Goal: Task Accomplishment & Management: Manage account settings

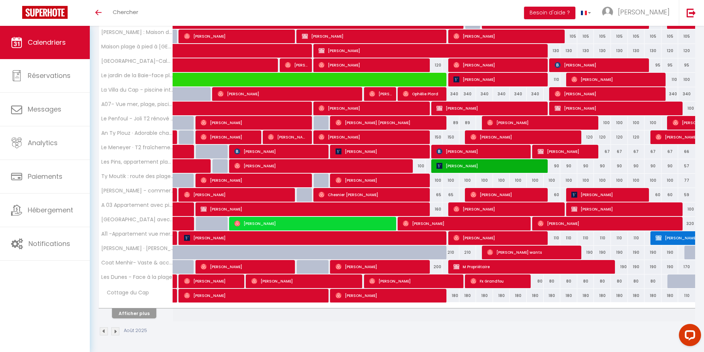
click at [102, 331] on img at bounding box center [104, 331] width 8 height 8
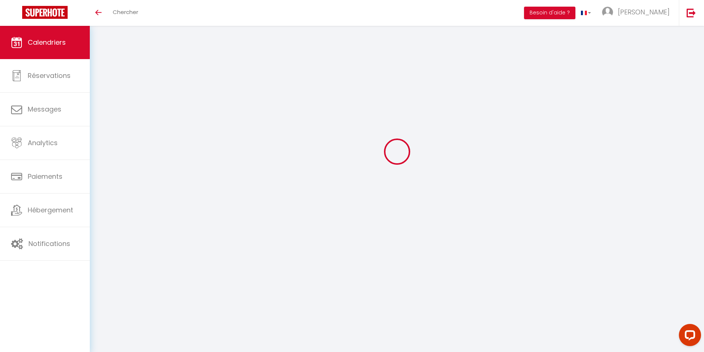
scroll to position [26, 0]
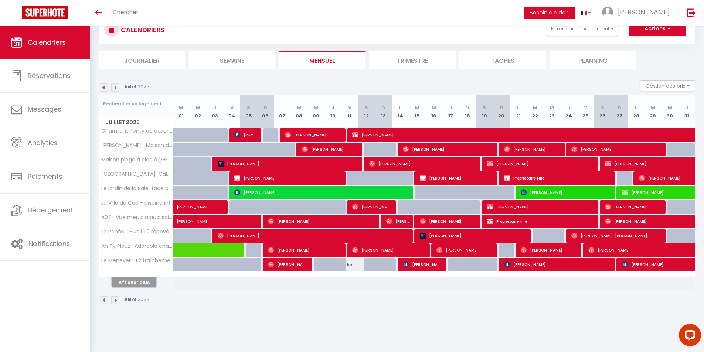
click at [130, 285] on button "Afficher plus" at bounding box center [134, 282] width 44 height 10
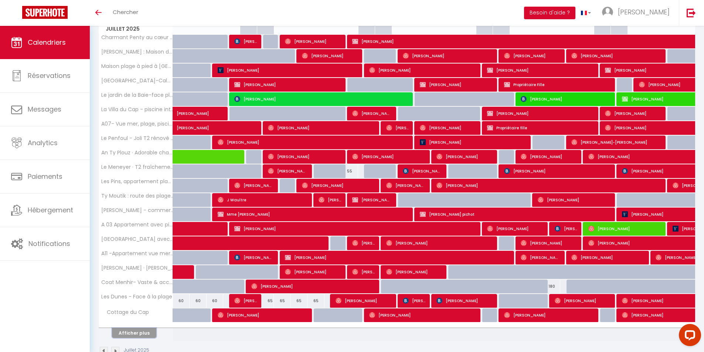
scroll to position [137, 0]
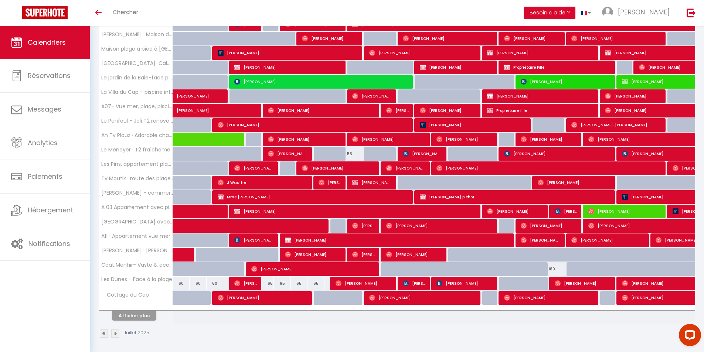
click at [116, 333] on img at bounding box center [115, 333] width 8 height 8
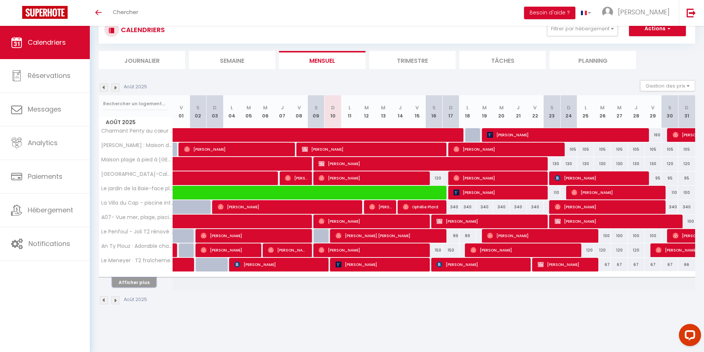
click at [128, 284] on button "Afficher plus" at bounding box center [134, 282] width 44 height 10
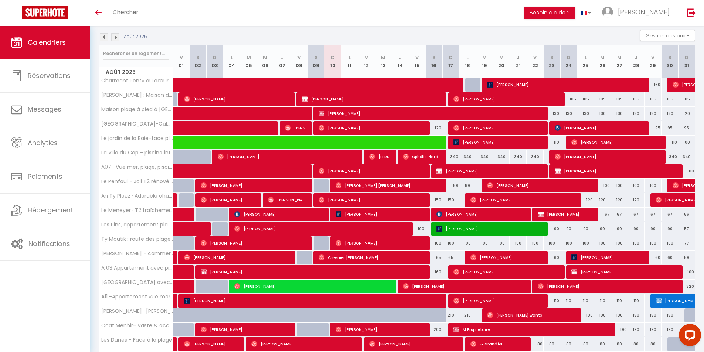
scroll to position [0, 0]
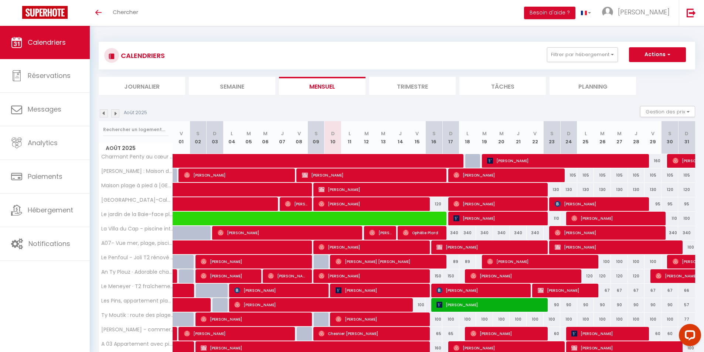
click at [571, 172] on div "105" at bounding box center [568, 175] width 17 height 14
type input "105"
type input "Dim 24 Août 2025"
type input "Lun 25 Août 2025"
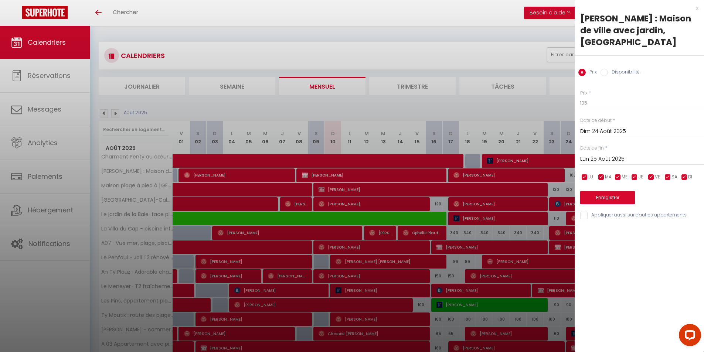
click at [528, 49] on div at bounding box center [352, 176] width 704 height 352
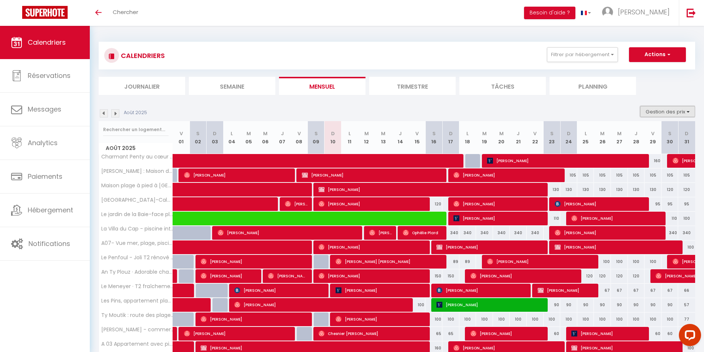
click at [681, 111] on button "Gestion des prix" at bounding box center [667, 111] width 55 height 11
click at [633, 135] on input "Nb Nuits minimum" at bounding box center [661, 134] width 66 height 7
checkbox input "true"
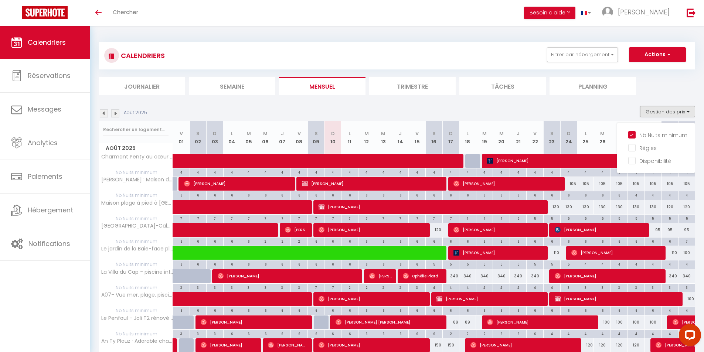
click at [549, 204] on div "130" at bounding box center [551, 207] width 17 height 14
type input "130"
type input "Sam 23 Août 2025"
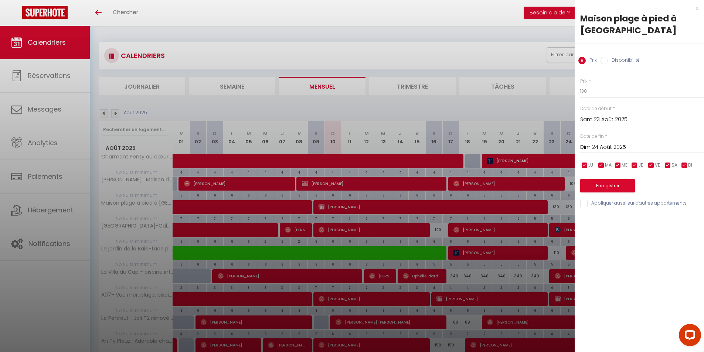
click at [613, 147] on input "Dim 24 Août 2025" at bounding box center [642, 148] width 124 height 10
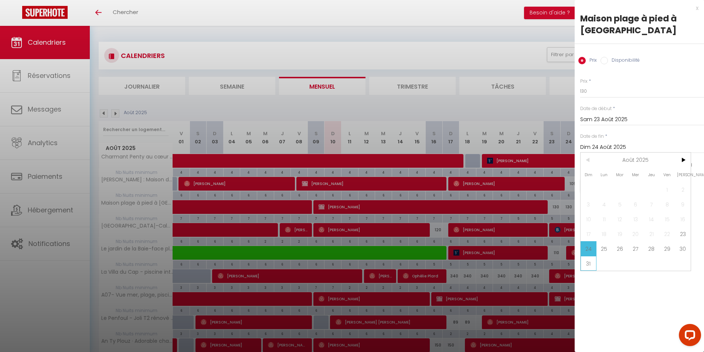
click at [586, 264] on span "31" at bounding box center [588, 263] width 16 height 15
type input "Dim 31 Août 2025"
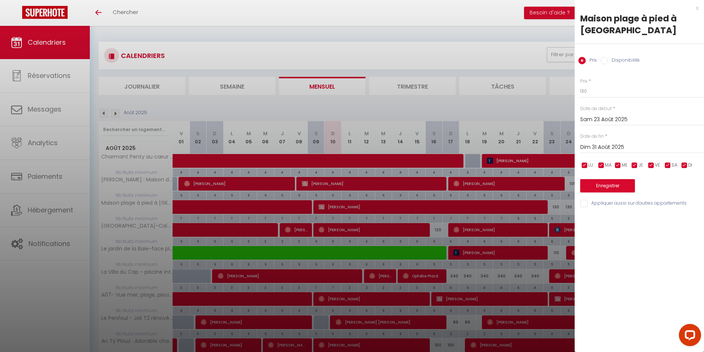
click at [697, 8] on div "x" at bounding box center [636, 8] width 124 height 9
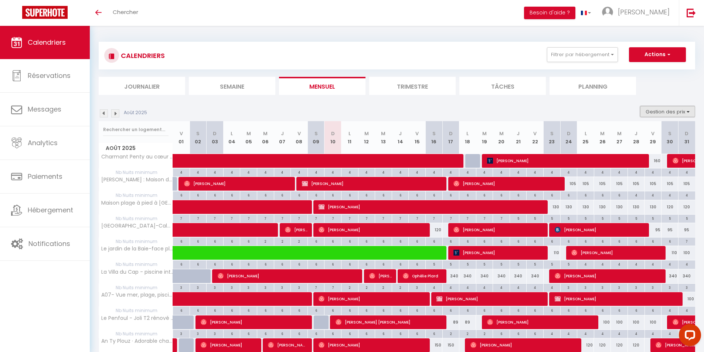
click at [672, 113] on button "Gestion des prix" at bounding box center [667, 111] width 55 height 11
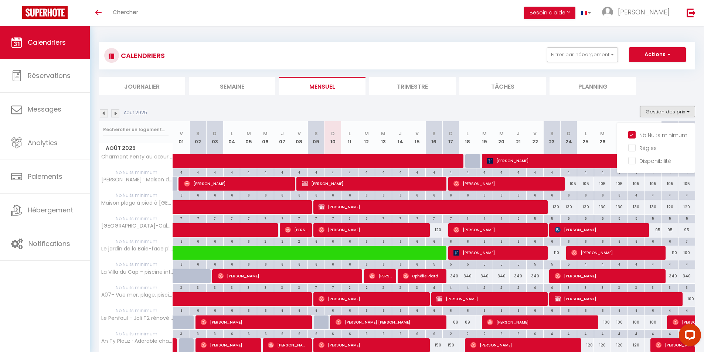
click at [577, 110] on div "Août 2025 Gestion des prix Nb Nuits minimum Règles Disponibilité" at bounding box center [397, 113] width 596 height 15
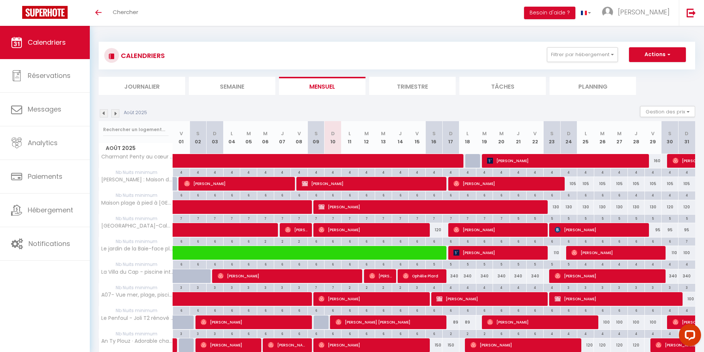
click at [546, 197] on div "6" at bounding box center [551, 194] width 17 height 7
type input "6"
type input "Sam 23 Août 2025"
type input "Dim 24 Août 2025"
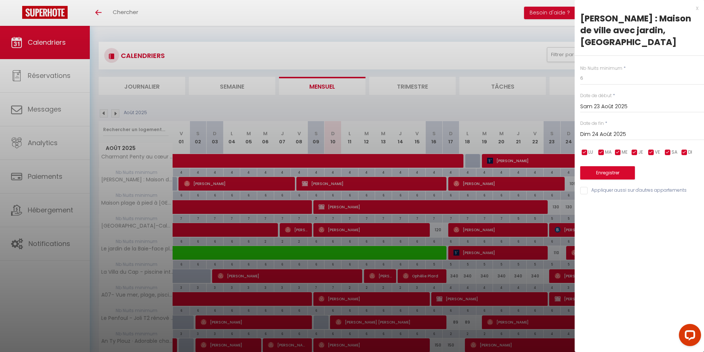
click at [545, 196] on div at bounding box center [352, 176] width 704 height 352
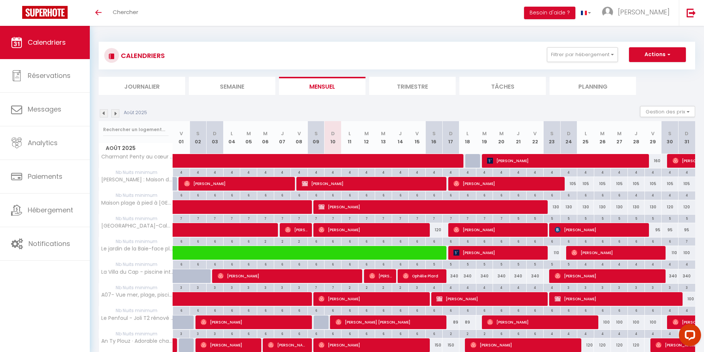
click at [547, 218] on div "5" at bounding box center [551, 218] width 17 height 7
type input "5"
type input "Sam 23 Août 2025"
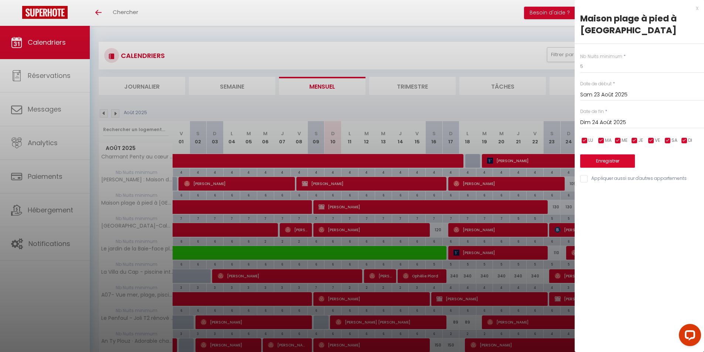
click at [615, 124] on input "Dim 24 Août 2025" at bounding box center [642, 123] width 124 height 10
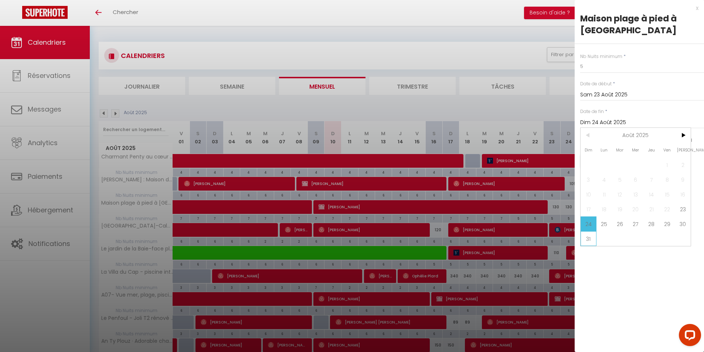
click at [587, 238] on span "31" at bounding box center [588, 238] width 16 height 15
type input "Dim 31 Août 2025"
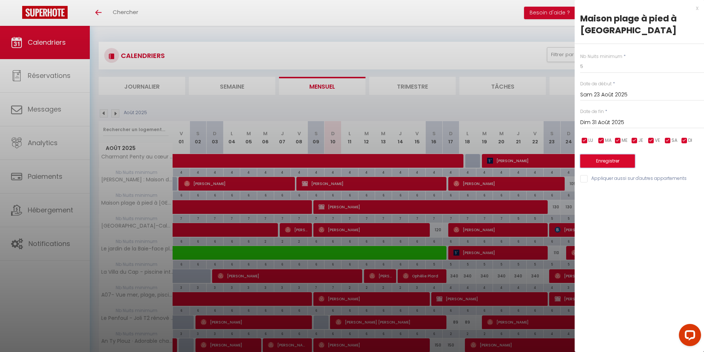
click at [621, 161] on button "Enregistrer" at bounding box center [607, 160] width 55 height 13
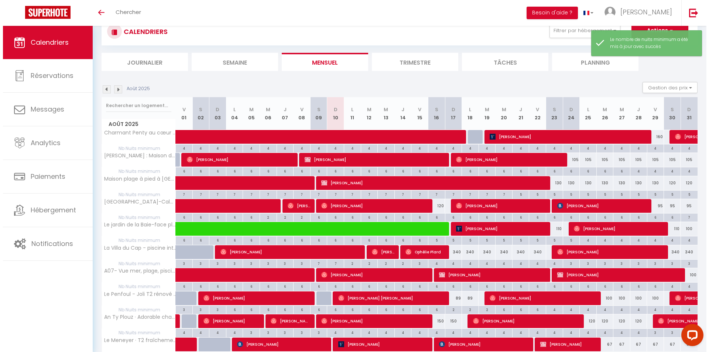
scroll to position [37, 0]
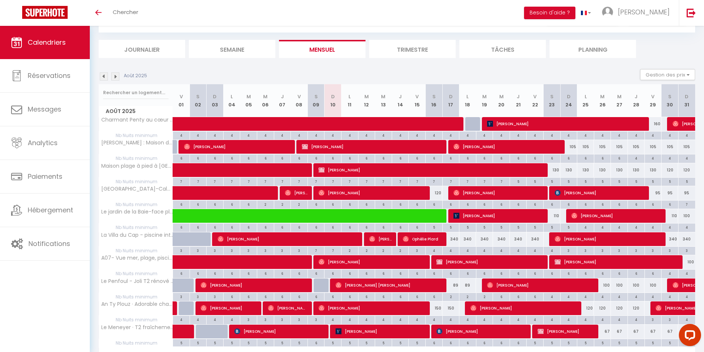
click at [547, 134] on div "4" at bounding box center [551, 134] width 17 height 7
type input "4"
type input "Sam 23 Août 2025"
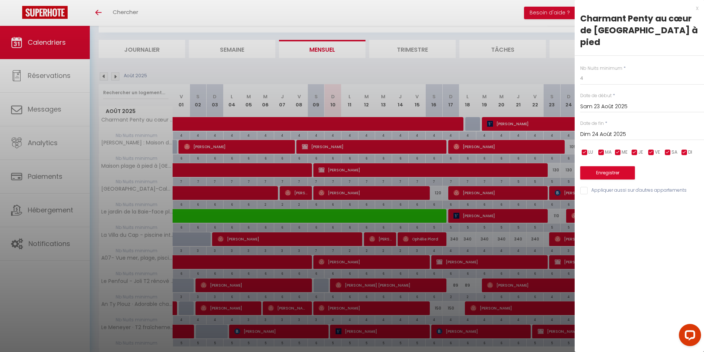
click at [624, 130] on input "Dim 24 Août 2025" at bounding box center [642, 135] width 124 height 10
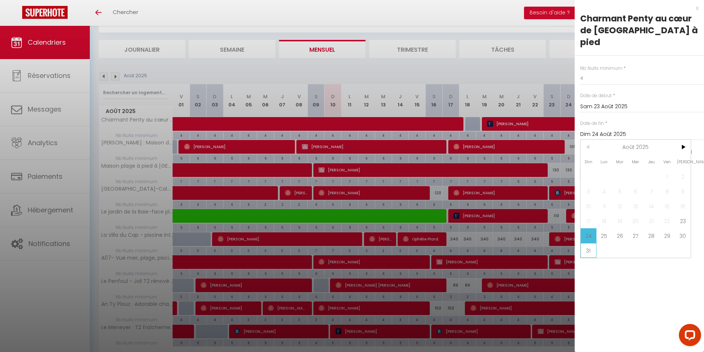
click at [586, 243] on span "31" at bounding box center [588, 250] width 16 height 15
type input "Dim 31 Août 2025"
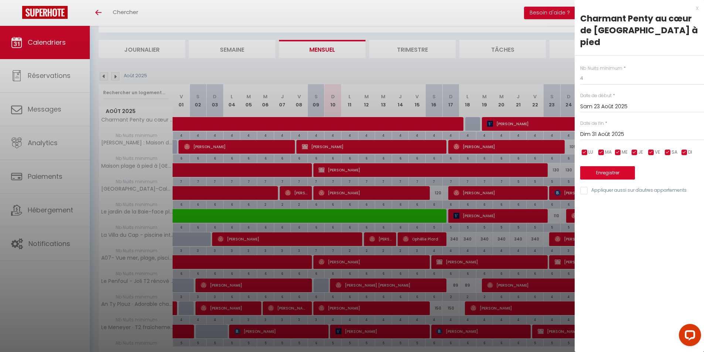
click at [582, 187] on input "Appliquer aussi sur d'autres appartements" at bounding box center [642, 190] width 124 height 7
checkbox input "true"
click at [619, 166] on button "Enregistrer" at bounding box center [607, 172] width 55 height 13
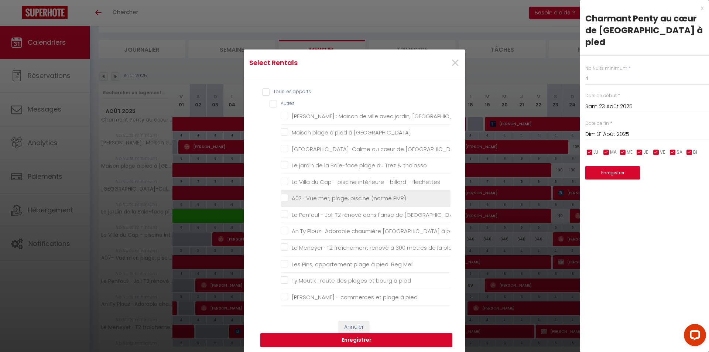
drag, startPoint x: 265, startPoint y: 92, endPoint x: 336, endPoint y: 198, distance: 127.2
click at [266, 92] on input "Tous les apparts" at bounding box center [356, 91] width 188 height 7
checkbox input "true"
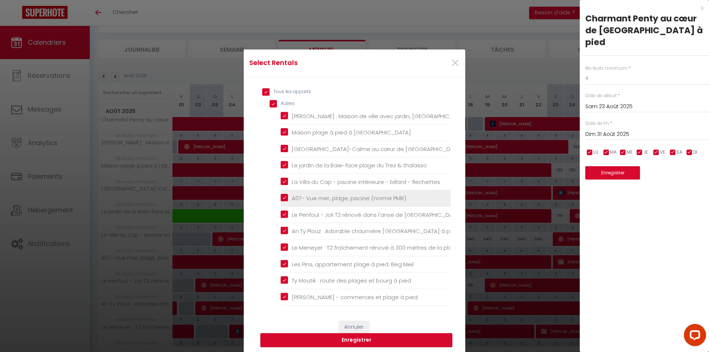
checkbox input "true"
checkbox bourg "true"
checkbox Coz "true"
checkbox pied "true"
checkbox thalasso "true"
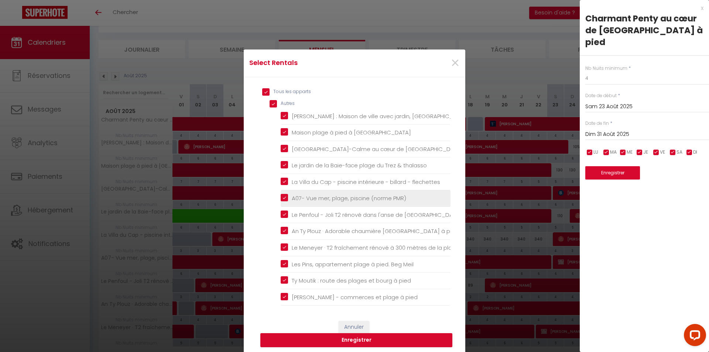
checkbox flechettes "true"
checkbox PMR\) "true"
checkbox pied "true"
checkbox Bénodet "true"
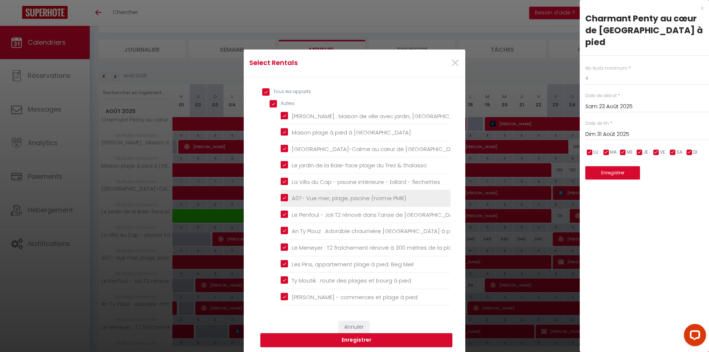
checkbox Meil "true"
checkbox pied "true"
checkbox mer "true"
checkbox pied "true"
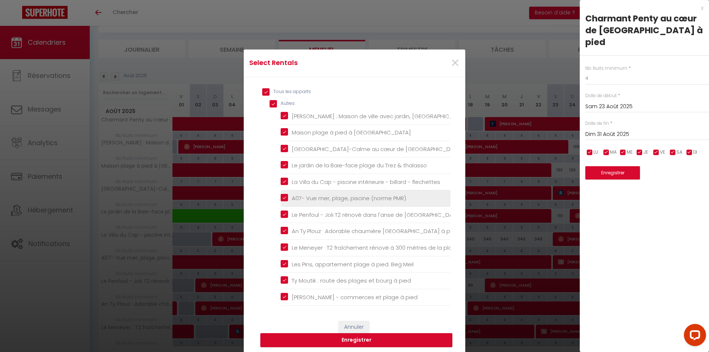
checkbox pong "true"
checkbox plages "true"
checkbox plage "true"
checkbox Cap "true"
checkbox pied "true"
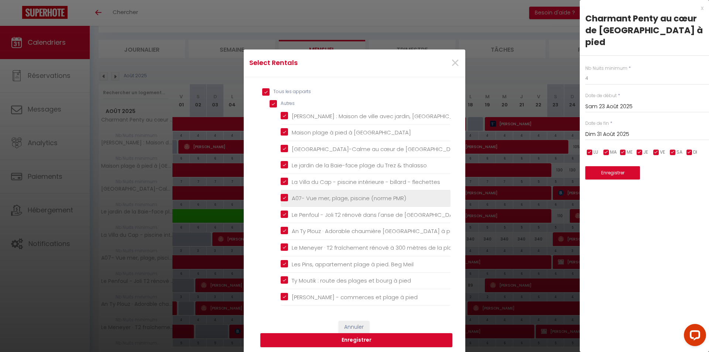
checkbox accueillante "true"
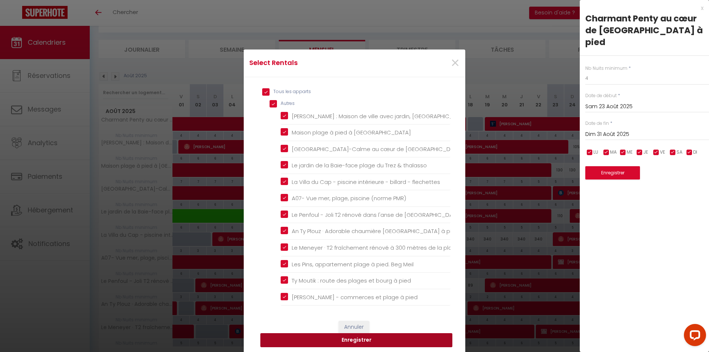
drag, startPoint x: 389, startPoint y: 343, endPoint x: 562, endPoint y: 329, distance: 173.0
click at [389, 344] on button "Enregistrer" at bounding box center [356, 340] width 192 height 14
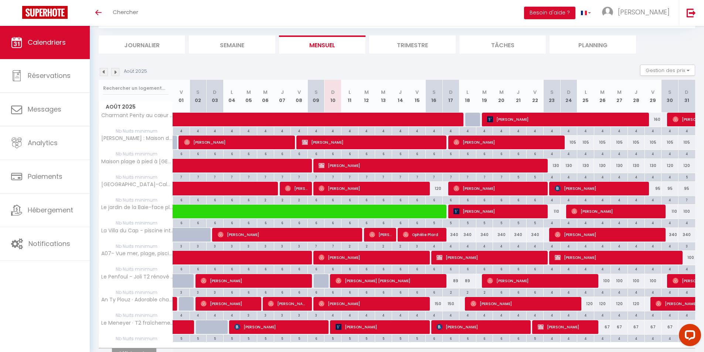
scroll to position [81, 0]
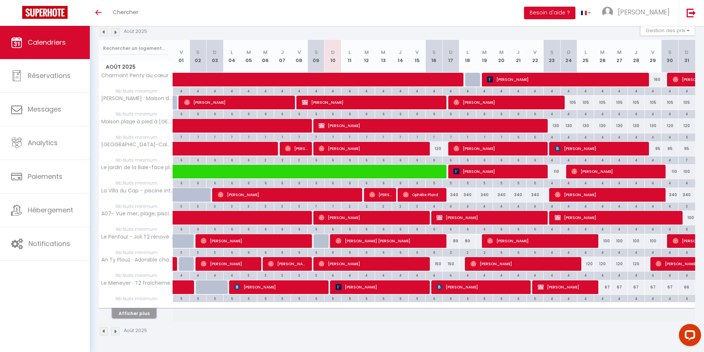
click at [146, 310] on button "Afficher plus" at bounding box center [134, 313] width 44 height 10
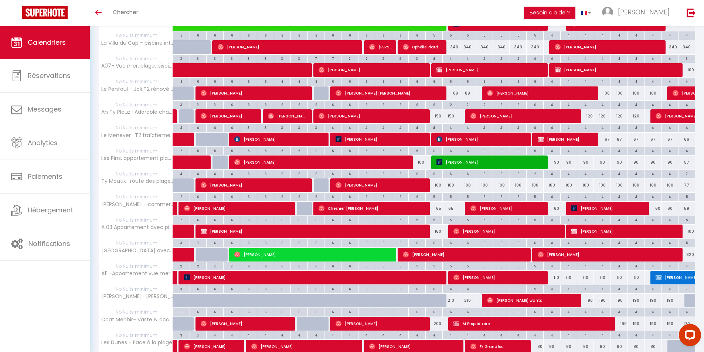
scroll to position [303, 0]
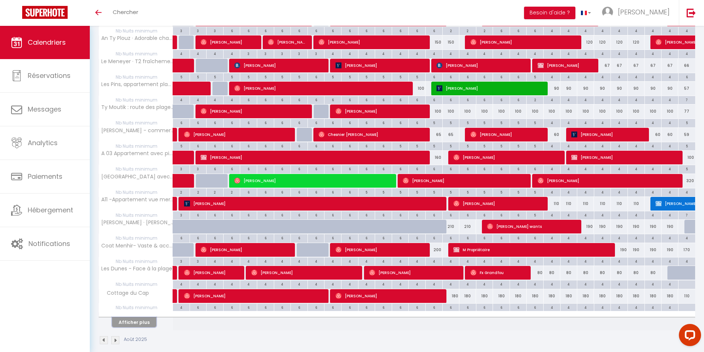
click at [141, 319] on button "Afficher plus" at bounding box center [134, 322] width 44 height 10
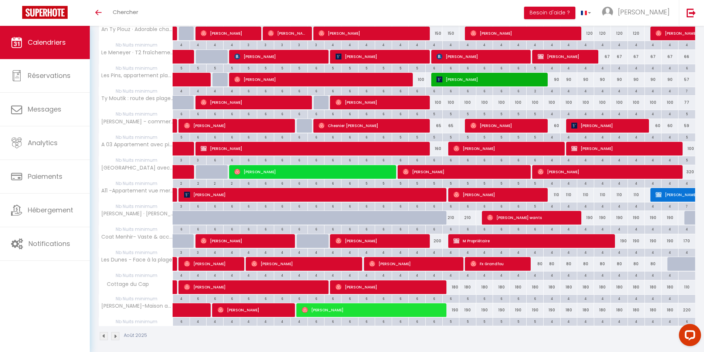
scroll to position [316, 0]
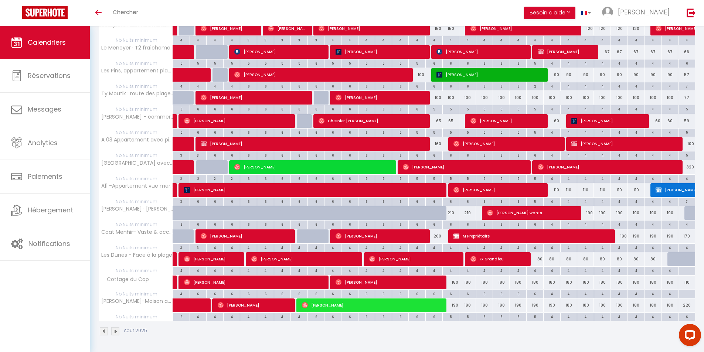
click at [104, 332] on img at bounding box center [104, 331] width 8 height 8
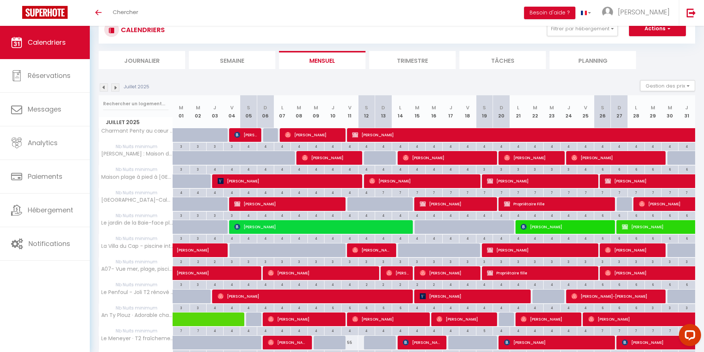
scroll to position [81, 0]
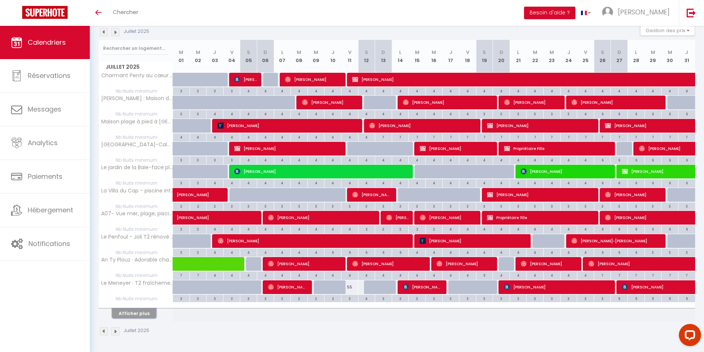
drag, startPoint x: 140, startPoint y: 312, endPoint x: 278, endPoint y: 242, distance: 155.2
click at [141, 312] on button "Afficher plus" at bounding box center [134, 313] width 44 height 10
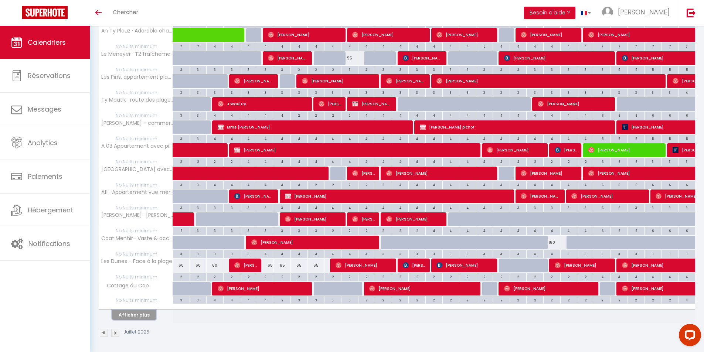
scroll to position [312, 0]
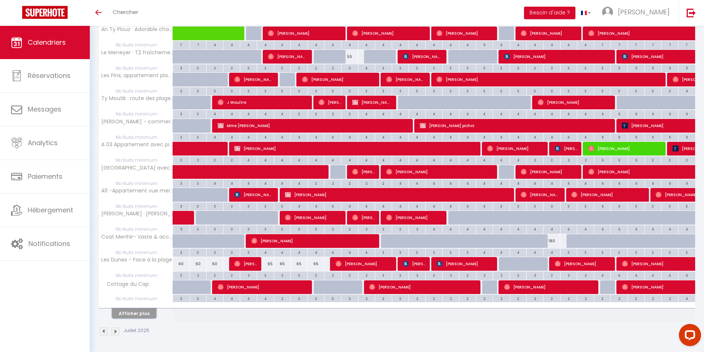
click at [147, 315] on button "Afficher plus" at bounding box center [134, 313] width 44 height 10
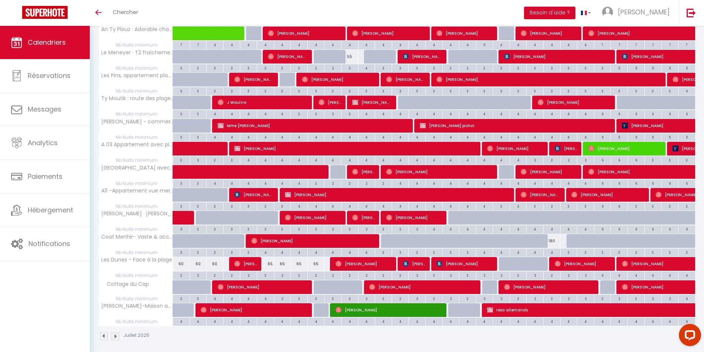
scroll to position [316, 0]
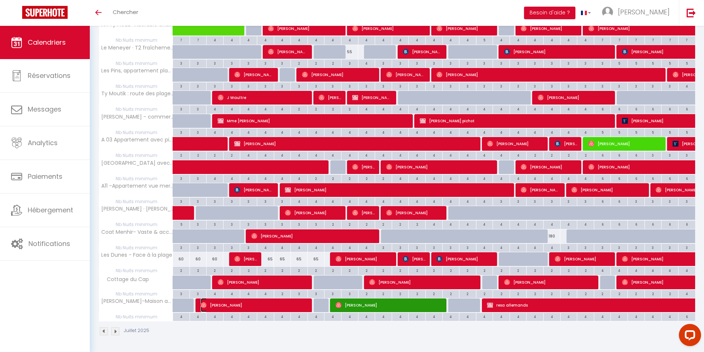
click at [262, 306] on span "[PERSON_NAME]" at bounding box center [254, 305] width 107 height 14
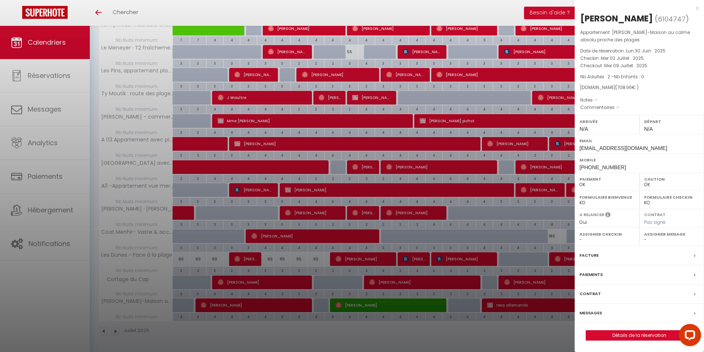
click at [363, 304] on div at bounding box center [352, 176] width 704 height 352
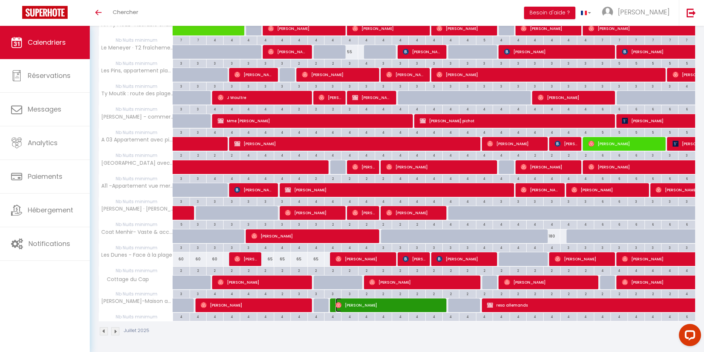
click at [364, 304] on span "[PERSON_NAME]" at bounding box center [388, 305] width 107 height 14
select select "49972"
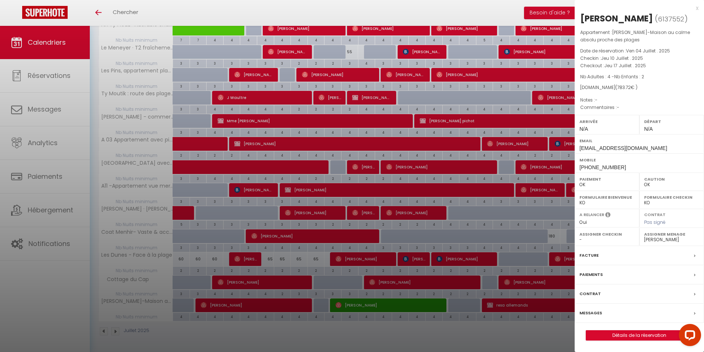
drag, startPoint x: 442, startPoint y: 334, endPoint x: 704, endPoint y: 0, distance: 424.0
click at [453, 333] on div at bounding box center [352, 176] width 704 height 352
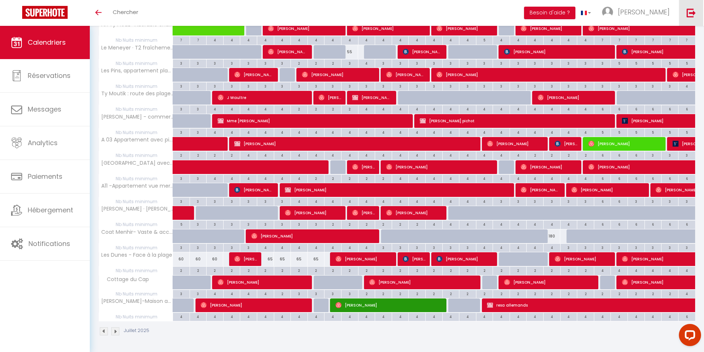
click at [697, 9] on link at bounding box center [690, 13] width 24 height 26
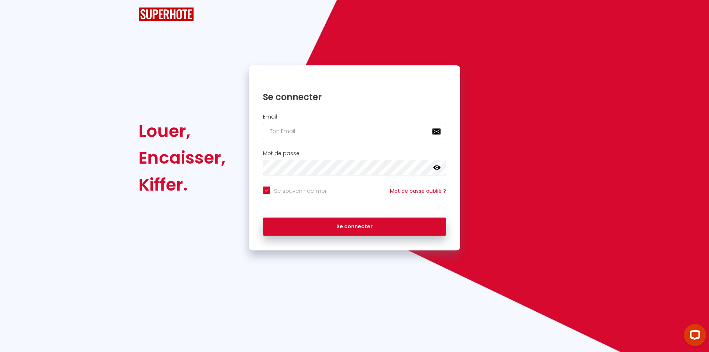
checkbox input "true"
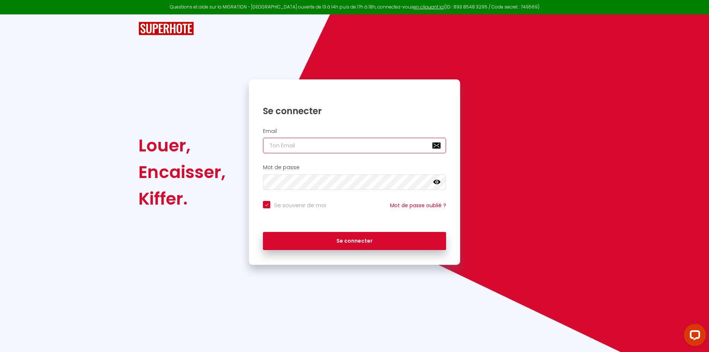
type input "[EMAIL_ADDRESS][DOMAIN_NAME]"
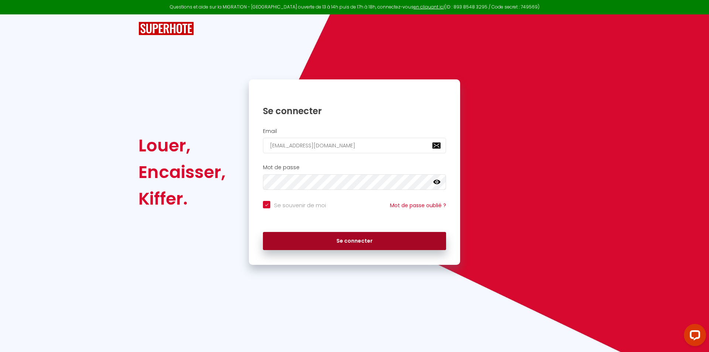
click at [332, 242] on button "Se connecter" at bounding box center [354, 241] width 183 height 18
checkbox input "true"
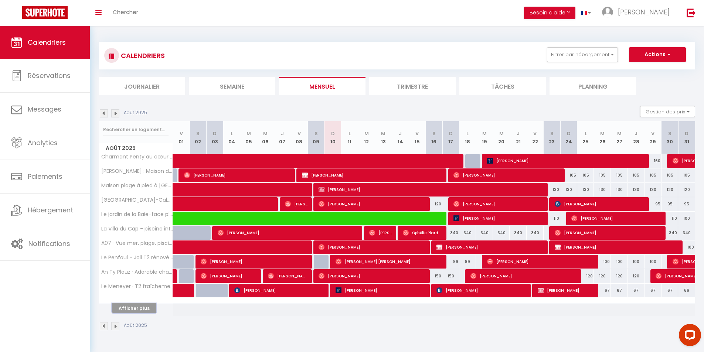
click at [138, 307] on button "Afficher plus" at bounding box center [134, 308] width 44 height 10
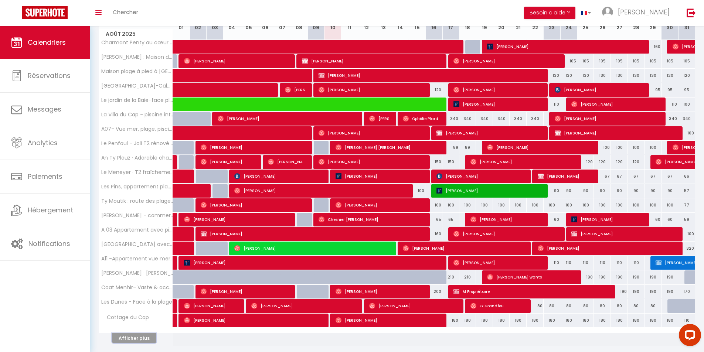
scroll to position [139, 0]
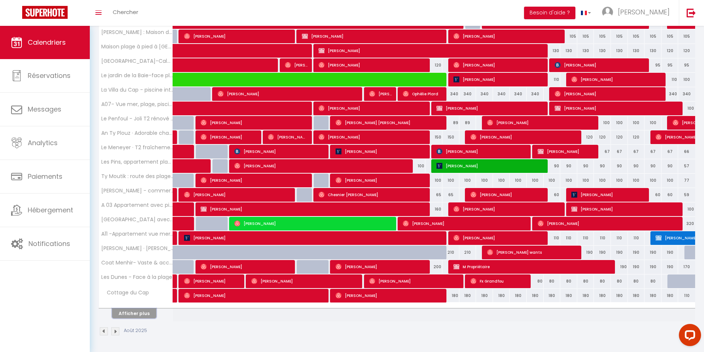
click at [144, 312] on button "Afficher plus" at bounding box center [134, 313] width 44 height 10
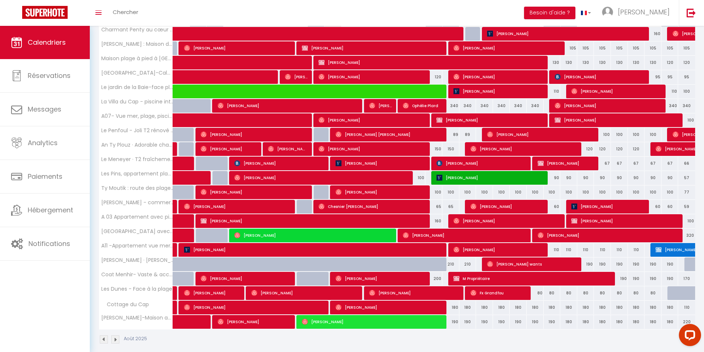
scroll to position [135, 0]
